Goal: Task Accomplishment & Management: Complete application form

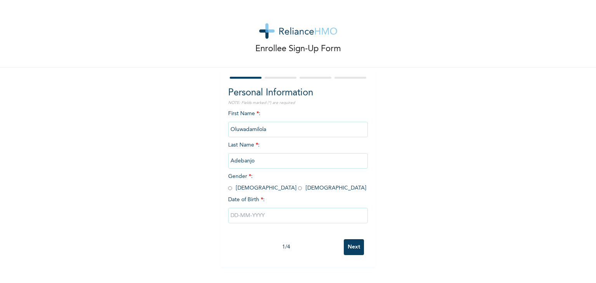
click at [298, 189] on input "radio" at bounding box center [300, 188] width 4 height 7
radio input "true"
click at [266, 212] on input "text" at bounding box center [298, 216] width 140 height 16
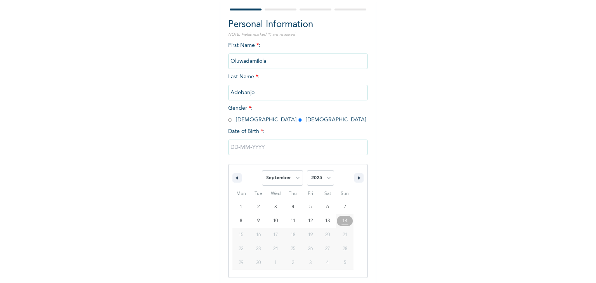
scroll to position [69, 0]
click at [291, 175] on select "January February March April May June July August September October November De…" at bounding box center [282, 177] width 41 height 16
select select "7"
click at [262, 169] on select "January February March April May June July August September October November De…" at bounding box center [282, 177] width 41 height 16
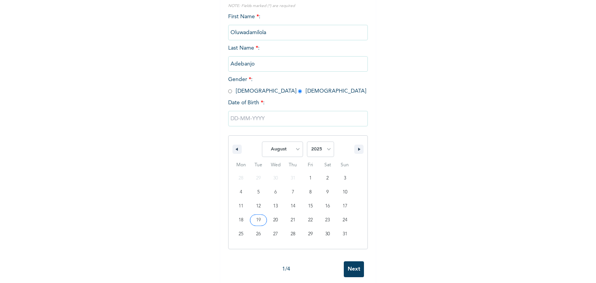
type input "[DATE]"
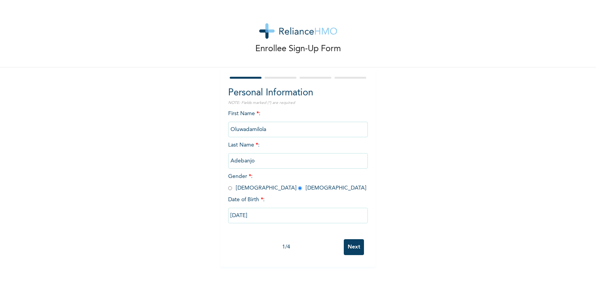
scroll to position [0, 0]
click at [273, 216] on input "[DATE]" at bounding box center [298, 216] width 140 height 16
select select "7"
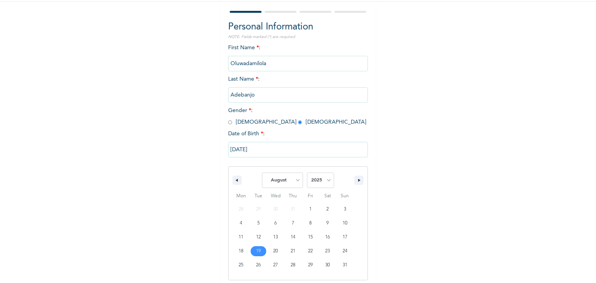
scroll to position [69, 0]
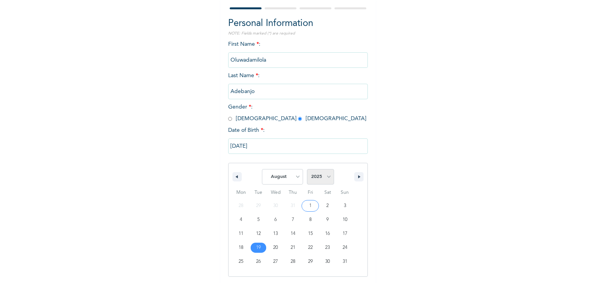
click at [326, 177] on select "2025 2024 2023 2022 2021 2020 2019 2018 2017 2016 2015 2014 2013 2012 2011 2010…" at bounding box center [320, 177] width 27 height 16
select select "1999"
click at [307, 169] on select "2025 2024 2023 2022 2021 2020 2019 2018 2017 2016 2015 2014 2013 2012 2011 2010…" at bounding box center [320, 177] width 27 height 16
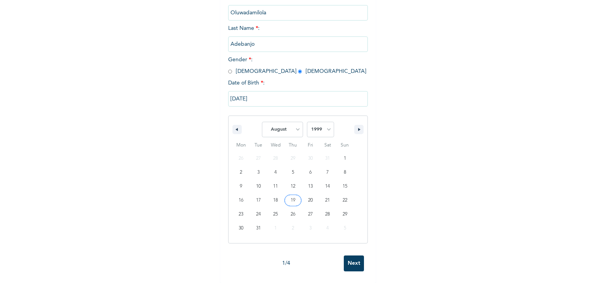
type input "[DATE]"
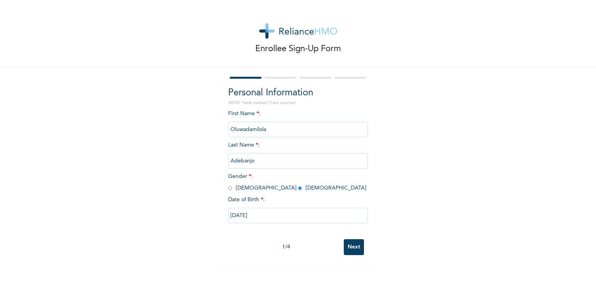
scroll to position [0, 0]
click at [354, 252] on input "Next" at bounding box center [354, 248] width 20 height 16
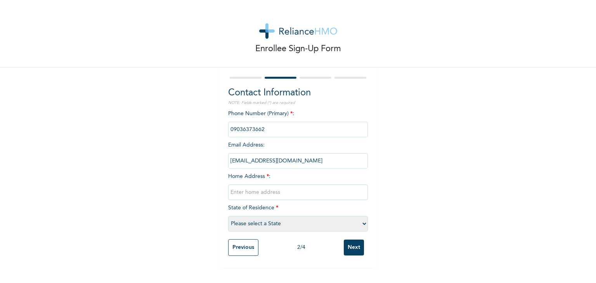
click at [251, 194] on input "text" at bounding box center [298, 193] width 140 height 16
type input "FHA, Lugbe, [GEOGRAPHIC_DATA]"
click at [276, 220] on select "Please select a State [PERSON_NAME] (FCT) [PERSON_NAME] Ibom [GEOGRAPHIC_DATA] …" at bounding box center [298, 224] width 140 height 16
select select "15"
click at [228, 216] on select "Please select a State [PERSON_NAME] (FCT) [PERSON_NAME] Ibom [GEOGRAPHIC_DATA] …" at bounding box center [298, 224] width 140 height 16
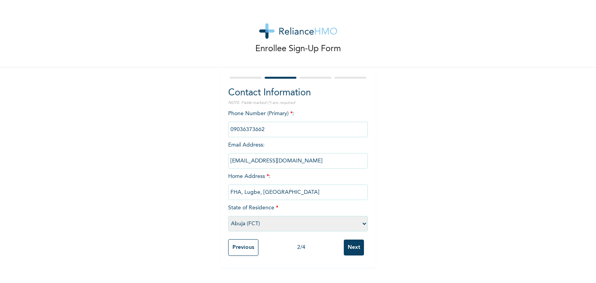
click at [281, 189] on input "FHA, Lugbe, [GEOGRAPHIC_DATA]" at bounding box center [298, 193] width 140 height 16
click at [229, 193] on input "FHA, Lugbe" at bounding box center [298, 193] width 140 height 16
type input "Phase2, FHA, Lugbe"
click at [356, 249] on input "Next" at bounding box center [354, 248] width 20 height 16
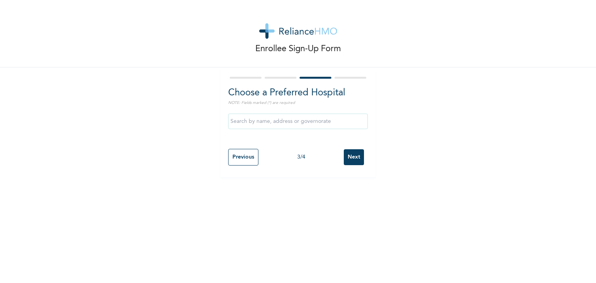
click at [256, 119] on input "text" at bounding box center [298, 122] width 140 height 16
type input "MEV SPECIALIST HOSPITAL"
click at [352, 157] on input "Next" at bounding box center [354, 157] width 20 height 16
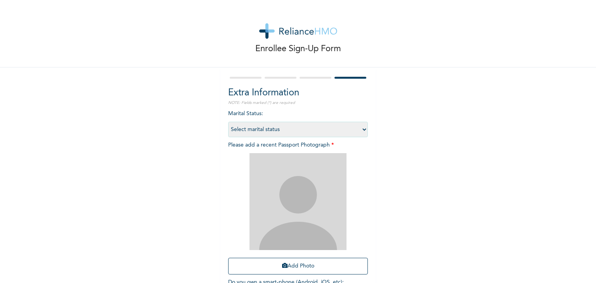
click at [292, 132] on select "Select marital status [DEMOGRAPHIC_DATA] Married [DEMOGRAPHIC_DATA] Widow/[DEMO…" at bounding box center [298, 130] width 140 height 16
select select "2"
click at [228, 122] on select "Select marital status [DEMOGRAPHIC_DATA] Married [DEMOGRAPHIC_DATA] Widow/[DEMO…" at bounding box center [298, 130] width 140 height 16
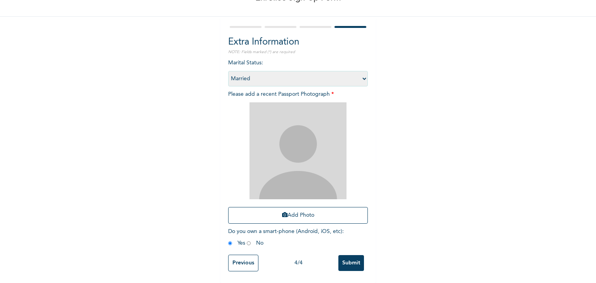
click at [295, 131] on img at bounding box center [298, 151] width 97 height 97
click at [295, 207] on button "Add Photo" at bounding box center [298, 215] width 140 height 17
click at [302, 210] on button "Add Photo" at bounding box center [298, 215] width 140 height 17
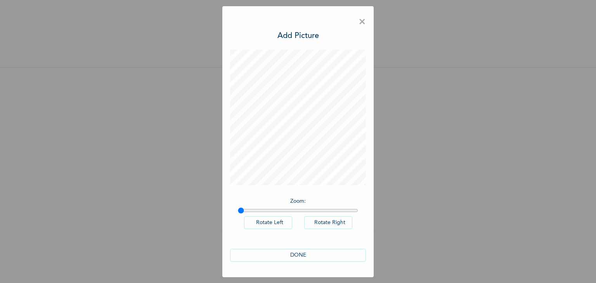
click at [295, 253] on button "DONE" at bounding box center [298, 255] width 136 height 13
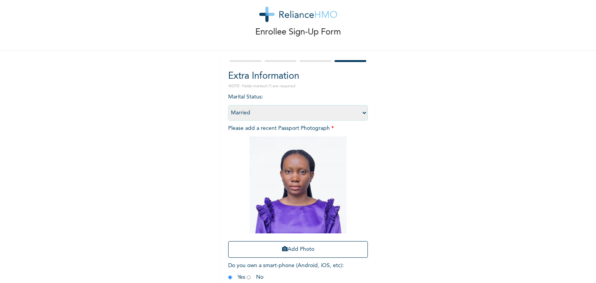
scroll to position [56, 0]
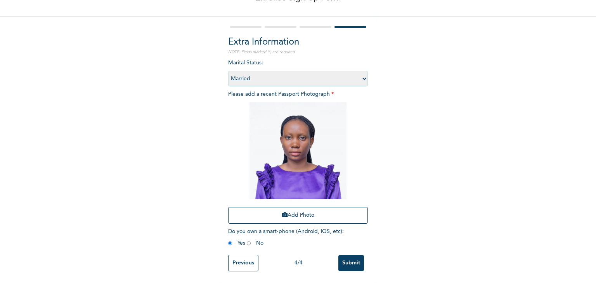
click at [349, 257] on input "Submit" at bounding box center [352, 263] width 26 height 16
